Goal: Transaction & Acquisition: Purchase product/service

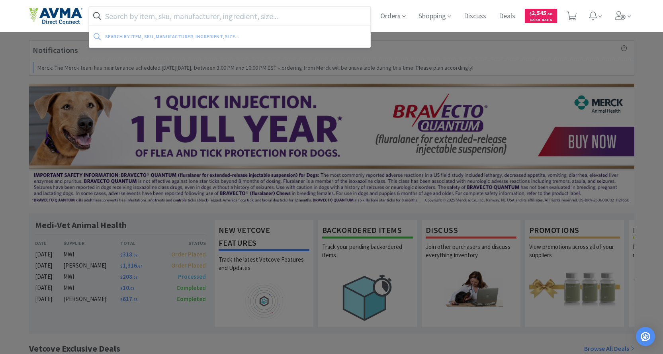
click at [180, 12] on input "text" at bounding box center [229, 16] width 281 height 18
paste input "083419"
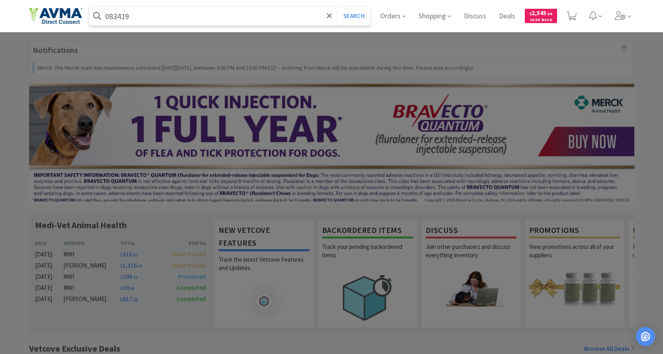
type input "083419"
click at [337, 7] on button "Search" at bounding box center [353, 16] width 33 height 18
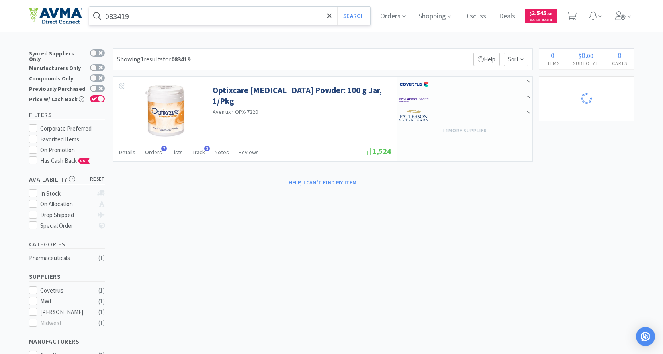
select select "3"
select select "1"
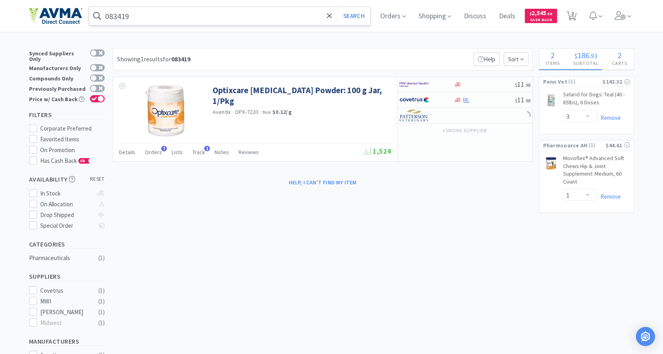
select select "1"
